Goal: Information Seeking & Learning: Learn about a topic

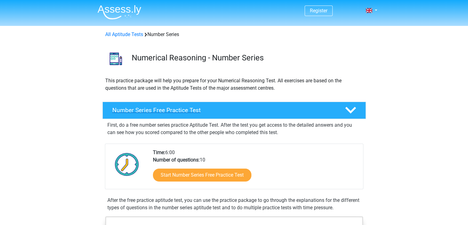
click at [146, 107] on h4 "Number Series Free Practice Test" at bounding box center [223, 109] width 223 height 7
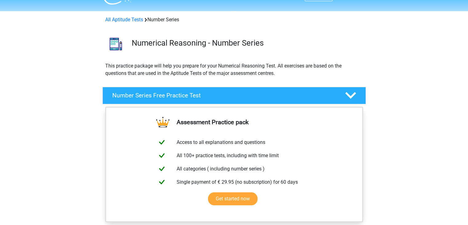
scroll to position [0, 0]
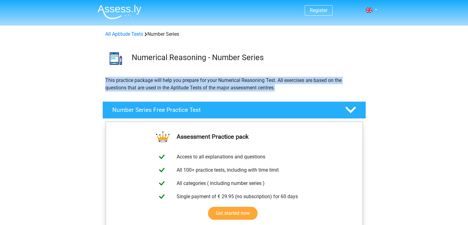
drag, startPoint x: 467, startPoint y: 61, endPoint x: 472, endPoint y: 91, distance: 30.0
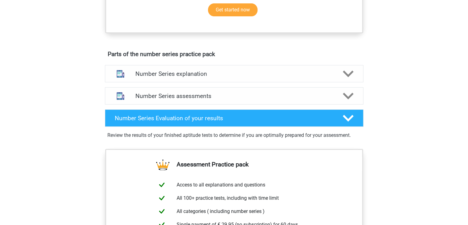
scroll to position [205, 0]
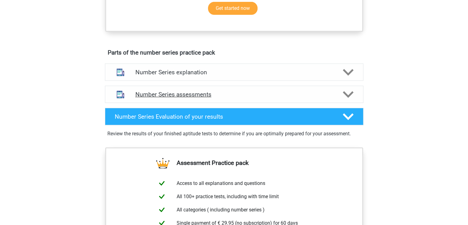
click at [346, 94] on polygon at bounding box center [348, 94] width 11 height 7
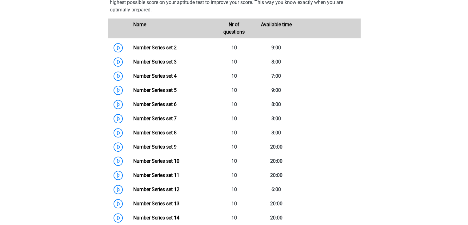
scroll to position [327, 0]
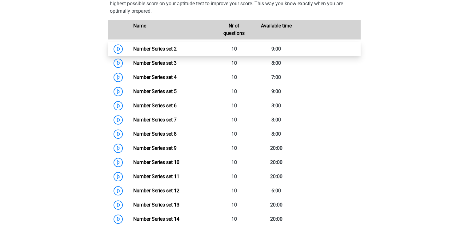
click at [158, 47] on link "Number Series set 2" at bounding box center [154, 49] width 43 height 6
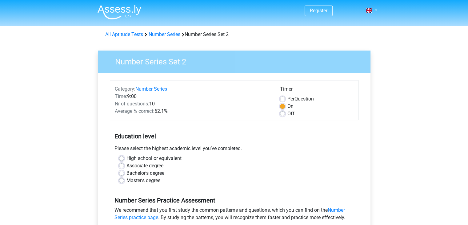
click at [126, 181] on label "Master's degree" at bounding box center [143, 180] width 34 height 7
click at [121, 181] on input "Master's degree" at bounding box center [121, 180] width 5 height 6
radio input "true"
click at [121, 169] on div "Bachelor's degree" at bounding box center [234, 172] width 230 height 7
click at [126, 171] on label "Bachelor's degree" at bounding box center [145, 172] width 38 height 7
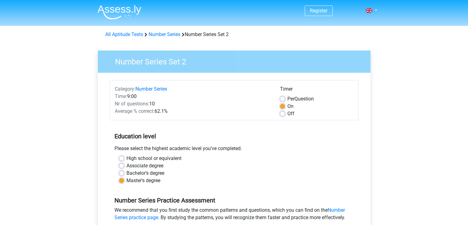
click at [121, 171] on input "Bachelor's degree" at bounding box center [121, 172] width 5 height 6
radio input "true"
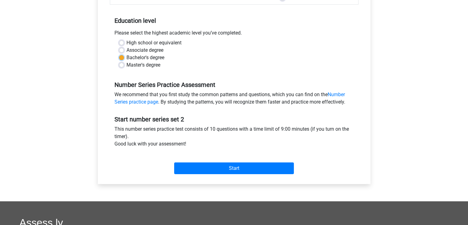
scroll to position [123, 0]
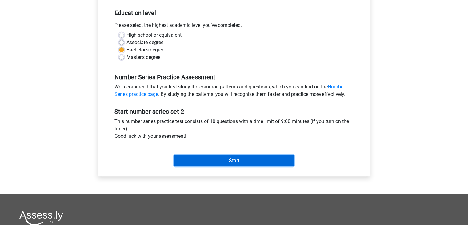
click at [227, 161] on input "Start" at bounding box center [234, 161] width 120 height 12
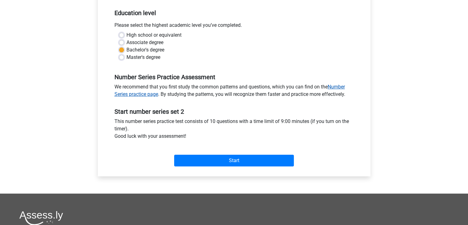
click at [333, 86] on link "Number Series practice page" at bounding box center [229, 90] width 231 height 13
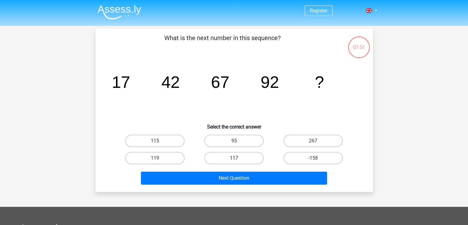
click at [231, 157] on label "117" at bounding box center [233, 158] width 59 height 12
click at [234, 158] on input "117" at bounding box center [236, 160] width 4 height 4
radio input "true"
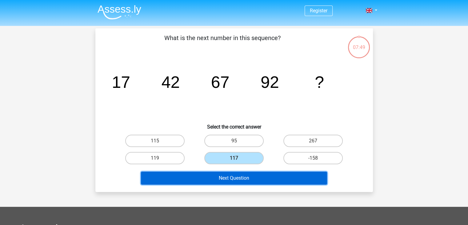
click at [231, 179] on button "Next Question" at bounding box center [234, 177] width 186 height 13
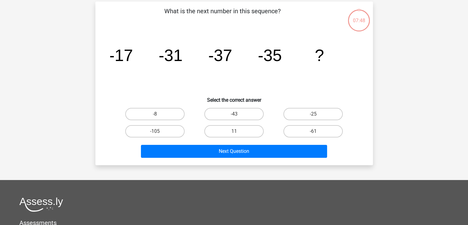
scroll to position [28, 0]
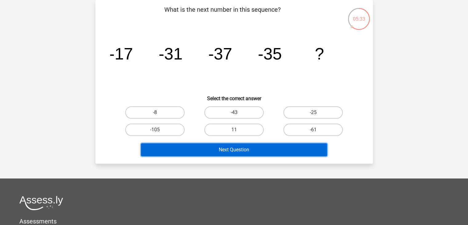
click at [227, 149] on button "Next Question" at bounding box center [234, 149] width 186 height 13
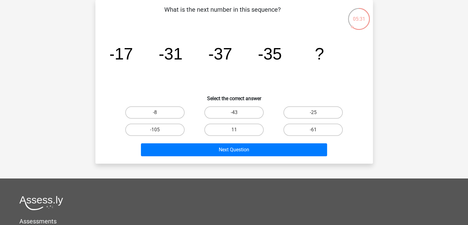
click at [173, 85] on icon "image/svg+xml -17 -31 -37 -35 ?" at bounding box center [234, 59] width 248 height 62
click at [315, 109] on label "-25" at bounding box center [312, 112] width 59 height 12
click at [315, 112] on input "-25" at bounding box center [315, 114] width 4 height 4
radio input "true"
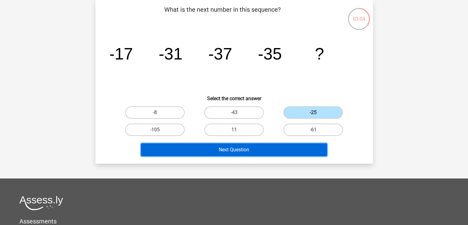
click at [249, 143] on button "Next Question" at bounding box center [234, 149] width 186 height 13
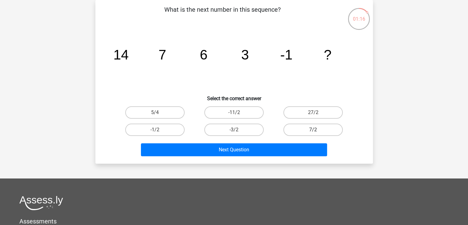
click at [311, 123] on label "7/2" at bounding box center [312, 129] width 59 height 12
click at [313, 130] on input "7/2" at bounding box center [315, 132] width 4 height 4
radio input "true"
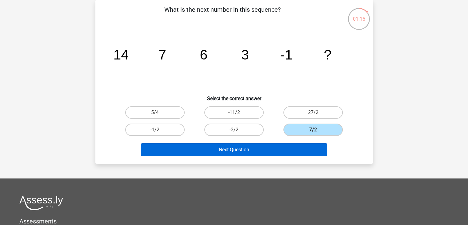
drag, startPoint x: 311, startPoint y: 123, endPoint x: 277, endPoint y: 146, distance: 41.2
click at [277, 146] on div "What is the next number in this sequence? image/svg+xml 14 7 6 3 -1 ? Select th…" at bounding box center [234, 82] width 273 height 154
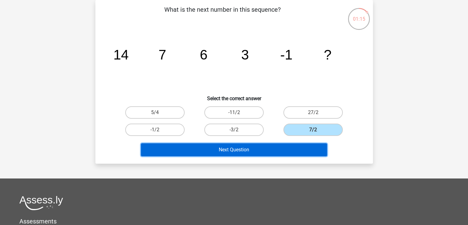
click at [277, 146] on button "Next Question" at bounding box center [234, 149] width 186 height 13
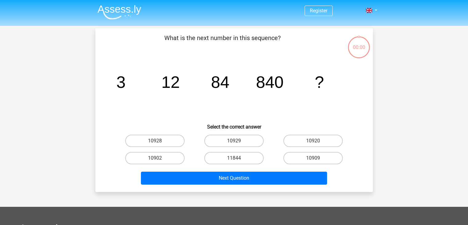
scroll to position [28, 0]
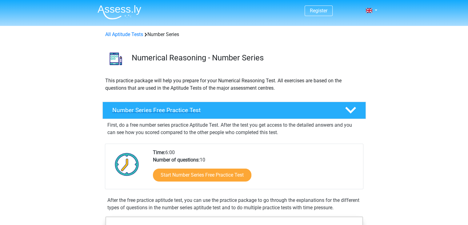
click at [351, 110] on polygon at bounding box center [350, 110] width 11 height 7
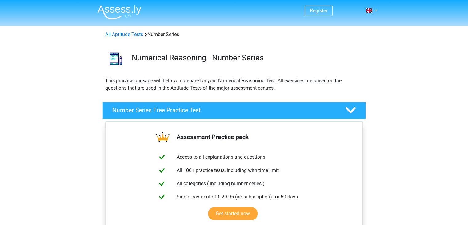
click at [130, 35] on link "All Aptitude Tests" at bounding box center [124, 34] width 38 height 6
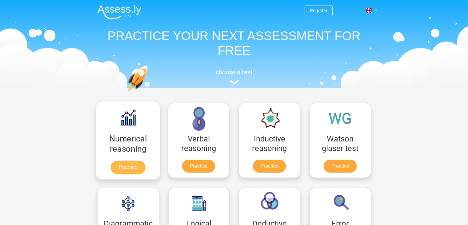
scroll to position [98, 0]
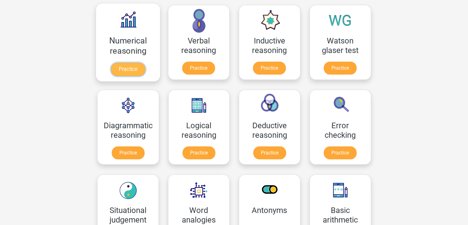
click at [130, 71] on link "Practice" at bounding box center [127, 69] width 34 height 14
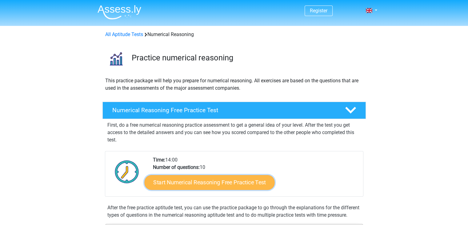
click at [195, 181] on link "Start Numerical Reasoning Free Practice Test" at bounding box center [209, 182] width 130 height 15
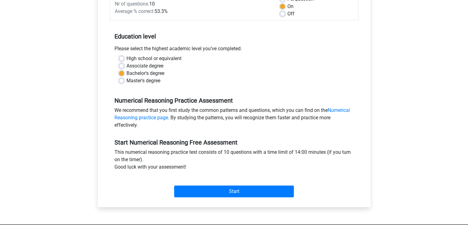
scroll to position [101, 0]
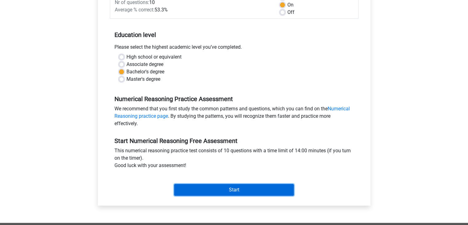
click at [214, 190] on input "Start" at bounding box center [234, 190] width 120 height 12
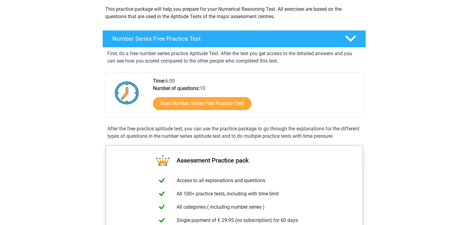
scroll to position [86, 0]
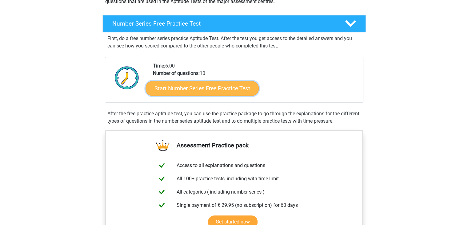
click at [203, 86] on link "Start Number Series Free Practice Test" at bounding box center [202, 88] width 113 height 15
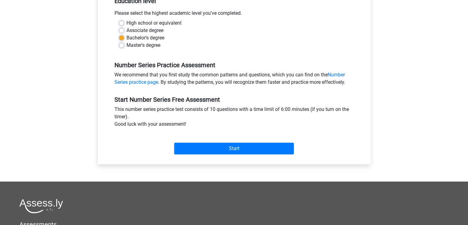
scroll to position [134, 0]
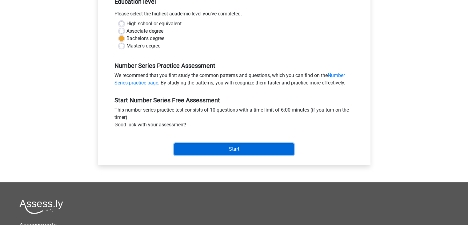
click at [215, 147] on input "Start" at bounding box center [234, 149] width 120 height 12
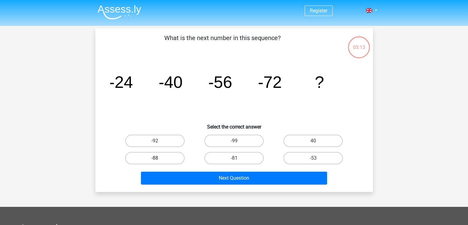
click at [167, 159] on label "-88" at bounding box center [154, 158] width 59 height 12
click at [159, 159] on input "-88" at bounding box center [157, 160] width 4 height 4
radio input "true"
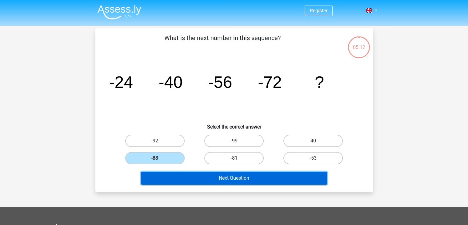
click at [211, 179] on button "Next Question" at bounding box center [234, 177] width 186 height 13
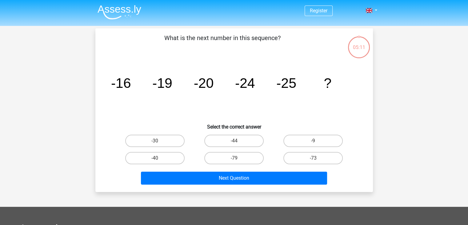
scroll to position [28, 0]
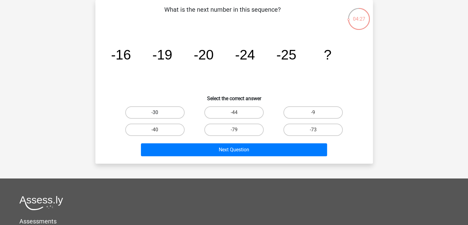
click at [145, 108] on label "-30" at bounding box center [154, 112] width 59 height 12
click at [155, 112] on input "-30" at bounding box center [157, 114] width 4 height 4
radio input "true"
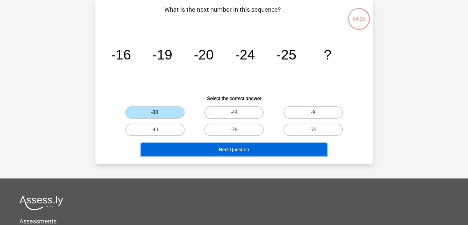
click at [213, 149] on button "Next Question" at bounding box center [234, 149] width 186 height 13
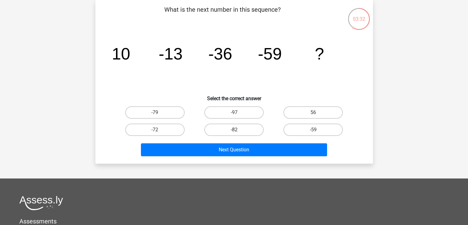
click at [239, 129] on label "-82" at bounding box center [233, 129] width 59 height 12
click at [238, 130] on input "-82" at bounding box center [236, 132] width 4 height 4
radio input "true"
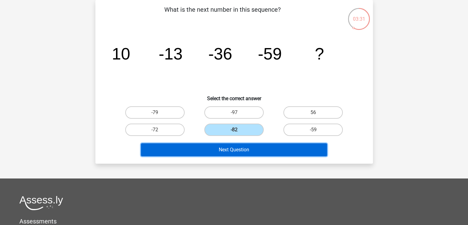
click at [237, 150] on button "Next Question" at bounding box center [234, 149] width 186 height 13
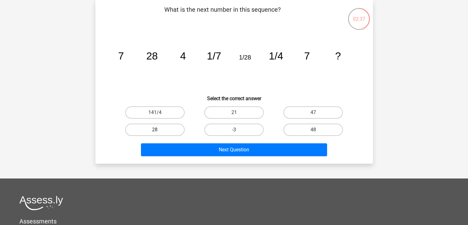
click at [158, 127] on label "28" at bounding box center [154, 129] width 59 height 12
click at [158, 130] on input "28" at bounding box center [157, 132] width 4 height 4
radio input "true"
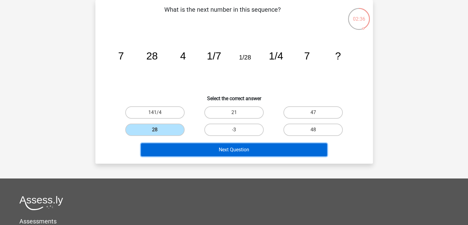
click at [230, 148] on button "Next Question" at bounding box center [234, 149] width 186 height 13
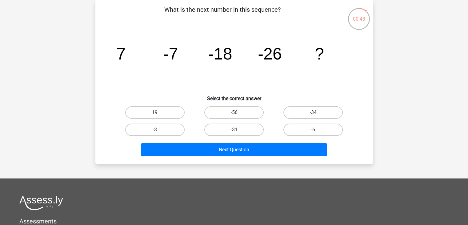
click at [233, 129] on label "-31" at bounding box center [233, 129] width 59 height 12
click at [234, 130] on input "-31" at bounding box center [236, 132] width 4 height 4
radio input "true"
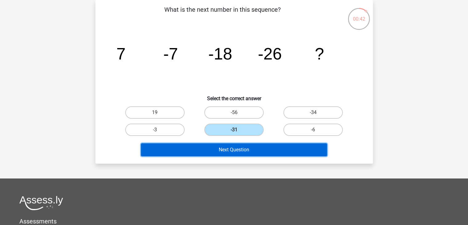
click at [232, 150] on button "Next Question" at bounding box center [234, 149] width 186 height 13
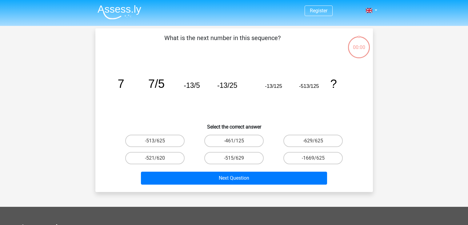
scroll to position [28, 0]
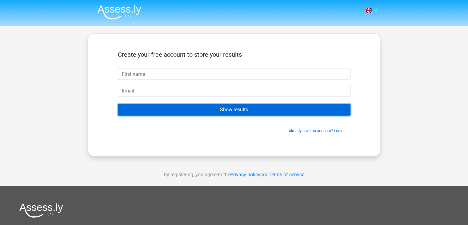
click at [230, 111] on input "Show results" at bounding box center [234, 110] width 233 height 12
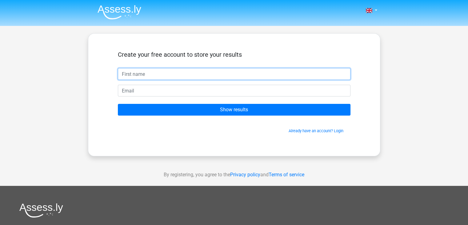
click at [165, 73] on input "text" at bounding box center [234, 74] width 233 height 12
type input "s"
type input "[PERSON_NAME]"
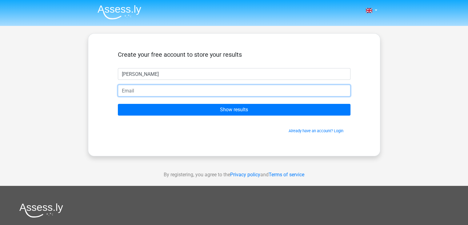
click at [147, 91] on input "email" at bounding box center [234, 91] width 233 height 12
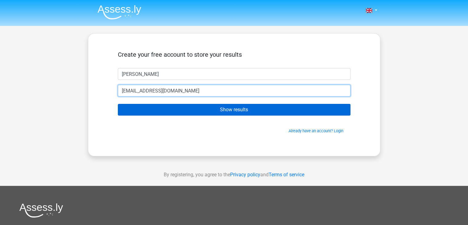
type input "[EMAIL_ADDRESS][DOMAIN_NAME]"
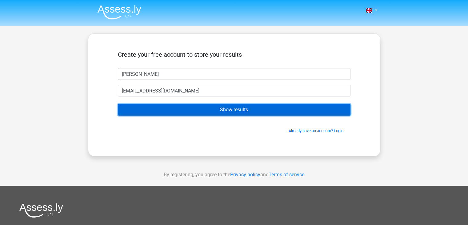
click at [178, 110] on input "Show results" at bounding box center [234, 110] width 233 height 12
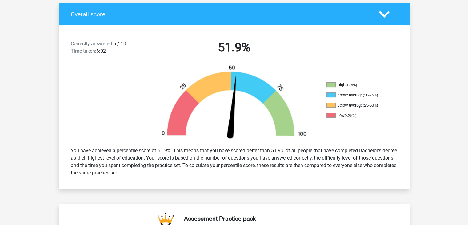
scroll to position [119, 0]
